Goal: Use online tool/utility: Utilize a website feature to perform a specific function

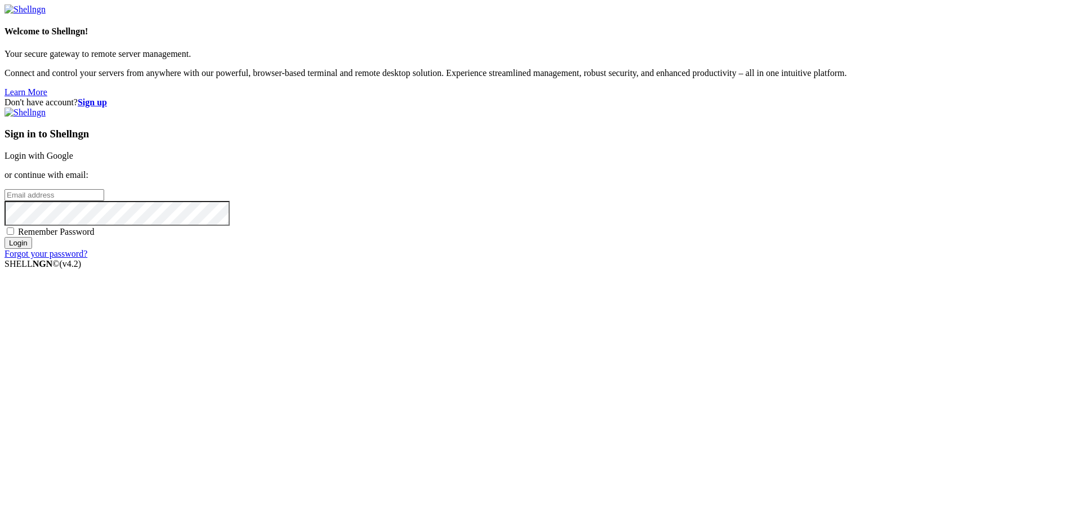
type input "[PERSON_NAME][EMAIL_ADDRESS][DOMAIN_NAME]"
click at [32, 249] on input "Login" at bounding box center [19, 243] width 28 height 12
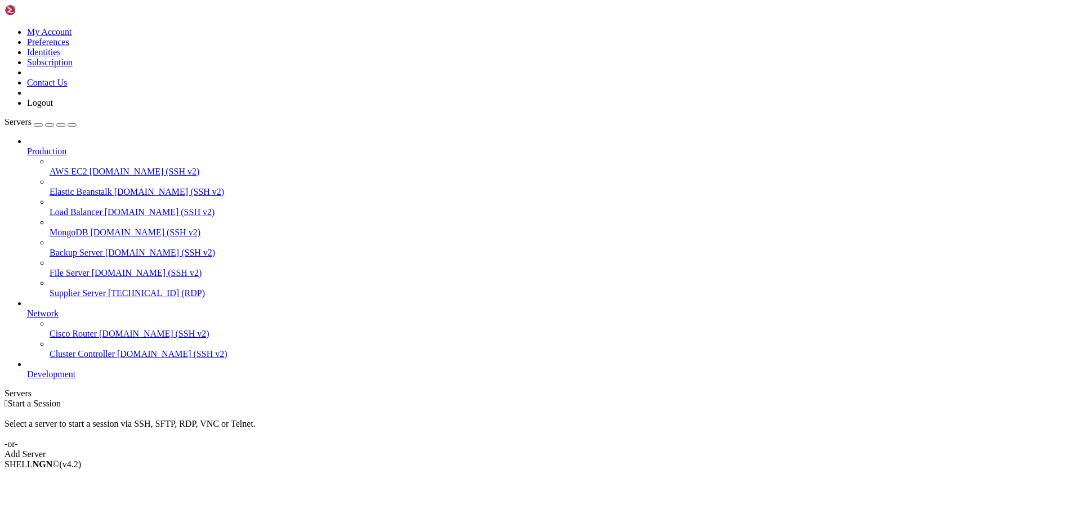
click at [108, 288] on span "[TECHNICAL_ID] (RDP)" at bounding box center [156, 293] width 97 height 10
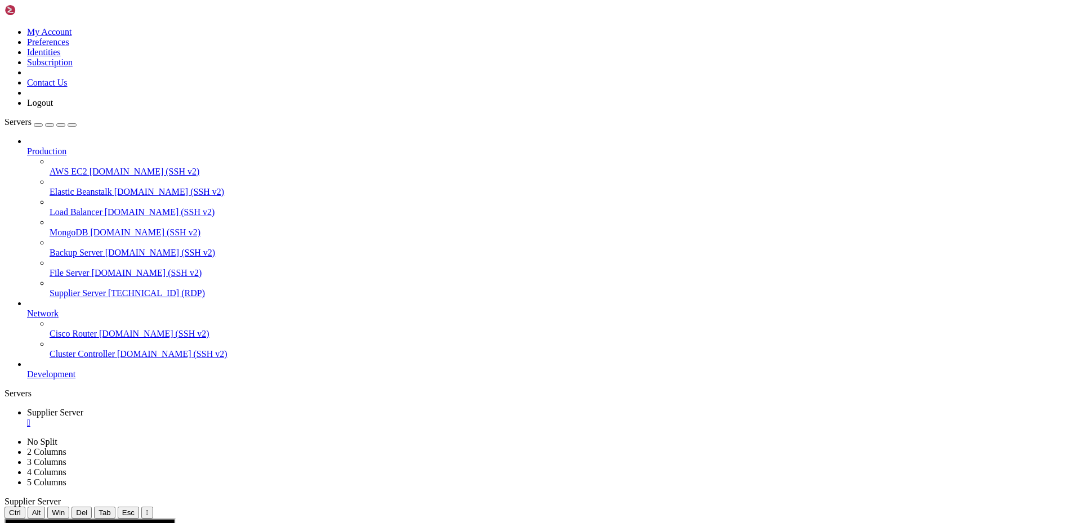
drag, startPoint x: 362, startPoint y: 702, endPoint x: 287, endPoint y: 701, distance: 74.9
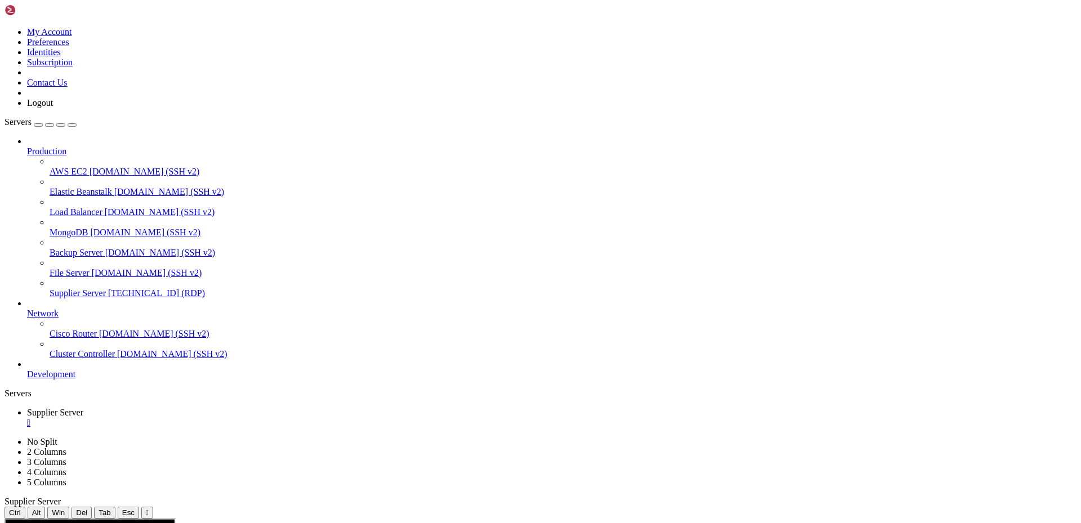
click at [222, 418] on div "" at bounding box center [552, 423] width 1050 height 10
